Goal: Information Seeking & Learning: Find contact information

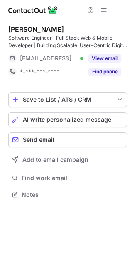
scroll to position [189, 132]
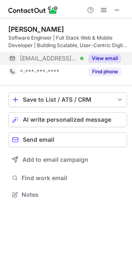
click at [97, 61] on button "View email" at bounding box center [105, 58] width 33 height 8
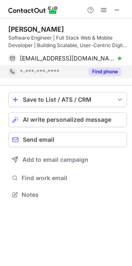
click at [98, 71] on button "Find phone" at bounding box center [105, 71] width 33 height 8
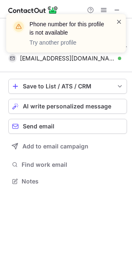
scroll to position [175, 132]
click at [120, 20] on span at bounding box center [119, 21] width 7 height 8
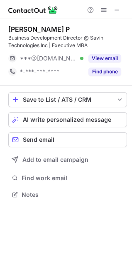
scroll to position [189, 132]
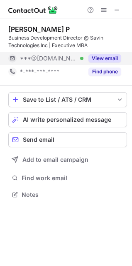
click at [100, 58] on button "View email" at bounding box center [105, 58] width 33 height 8
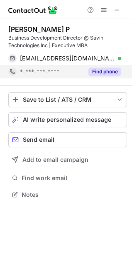
click at [109, 68] on button "Find phone" at bounding box center [105, 71] width 33 height 8
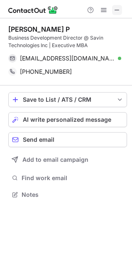
click at [117, 8] on span at bounding box center [117, 10] width 7 height 7
